Goal: Find specific page/section: Find specific page/section

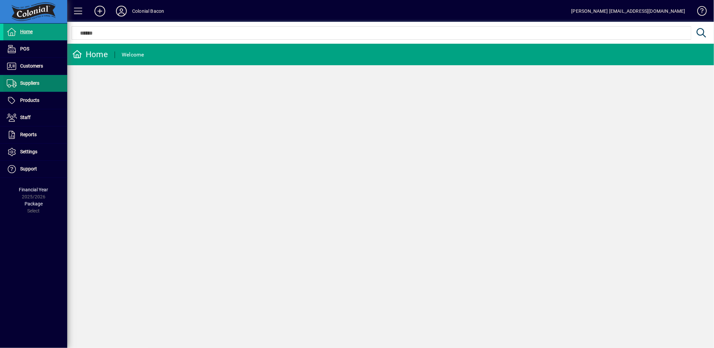
click at [26, 85] on span "Suppliers" at bounding box center [29, 82] width 19 height 5
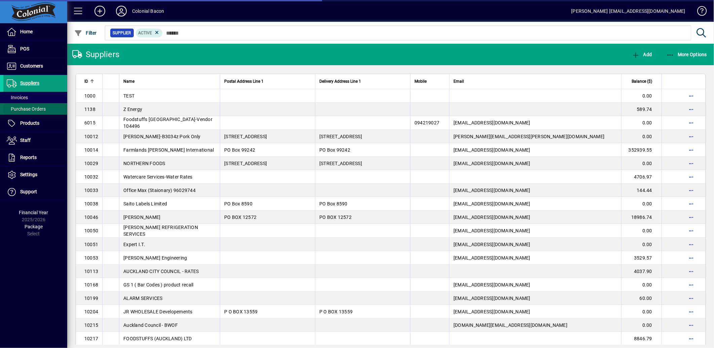
click at [29, 107] on span "Purchase Orders" at bounding box center [26, 108] width 39 height 5
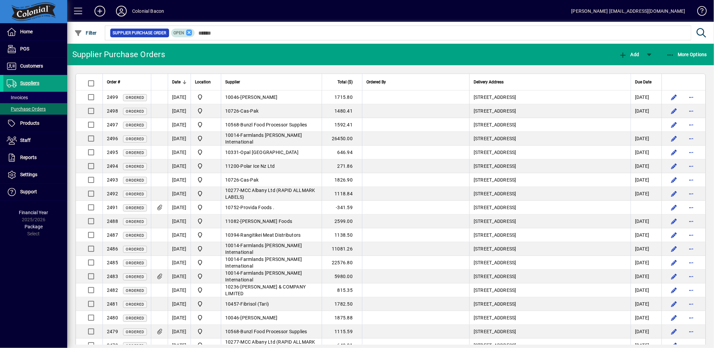
click at [187, 31] on icon at bounding box center [189, 33] width 6 height 6
